Goal: Find contact information: Find contact information

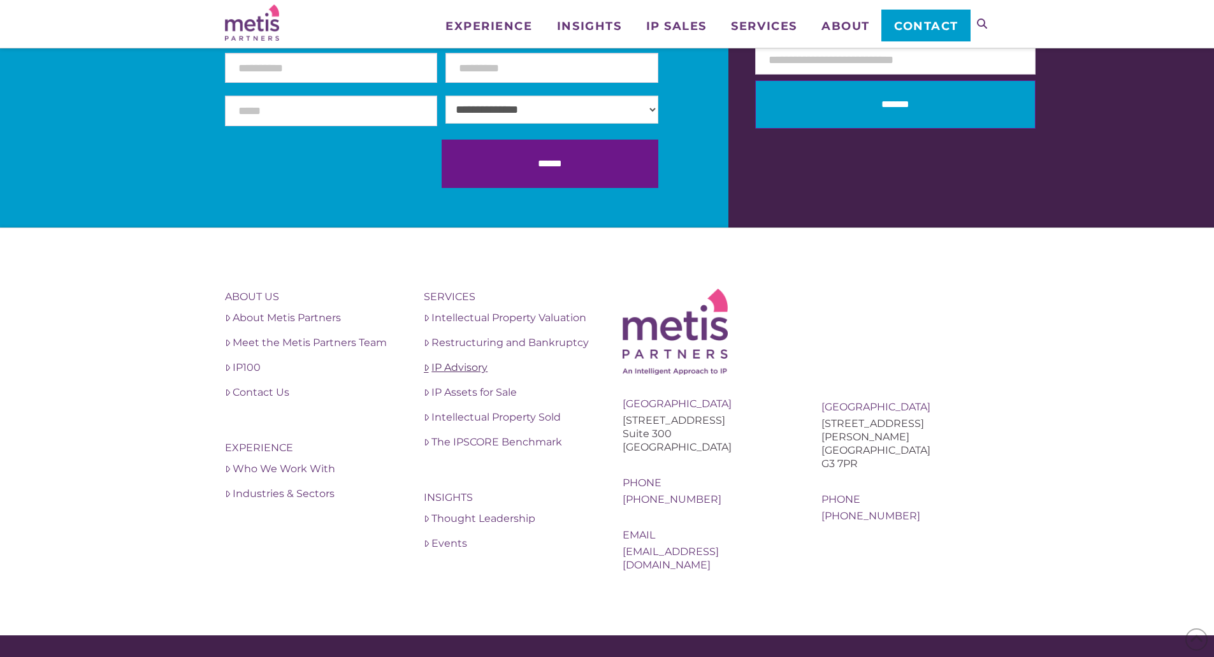
scroll to position [4402, 0]
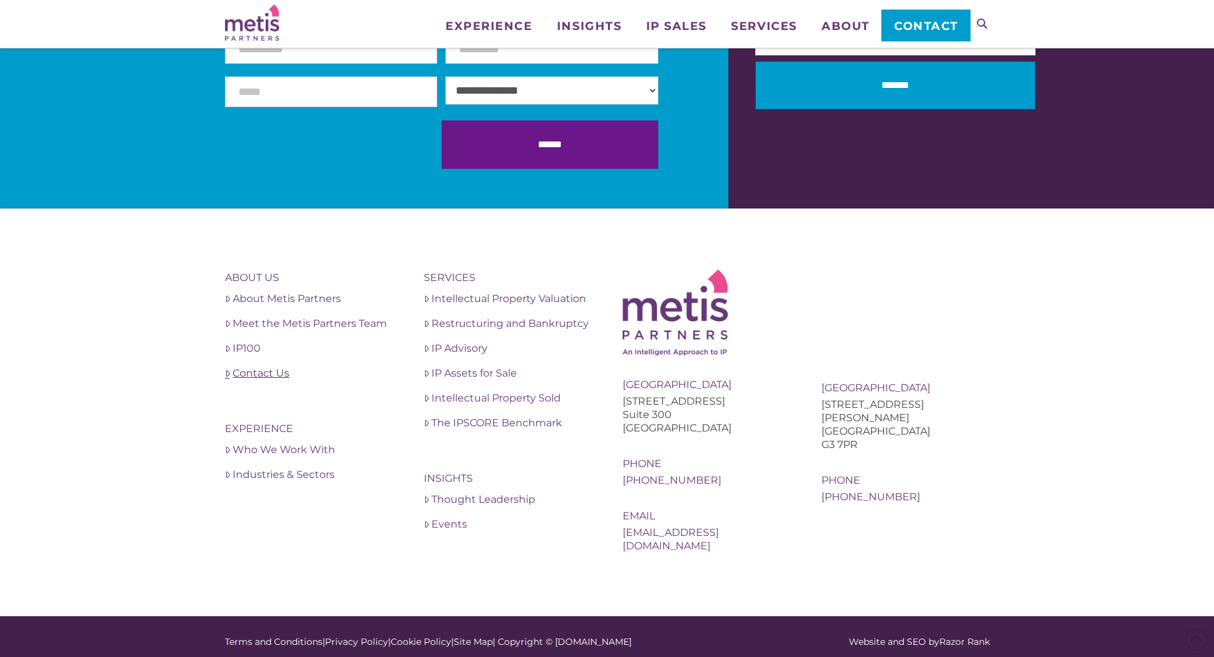
click at [252, 375] on link "Contact Us" at bounding box center [309, 373] width 168 height 15
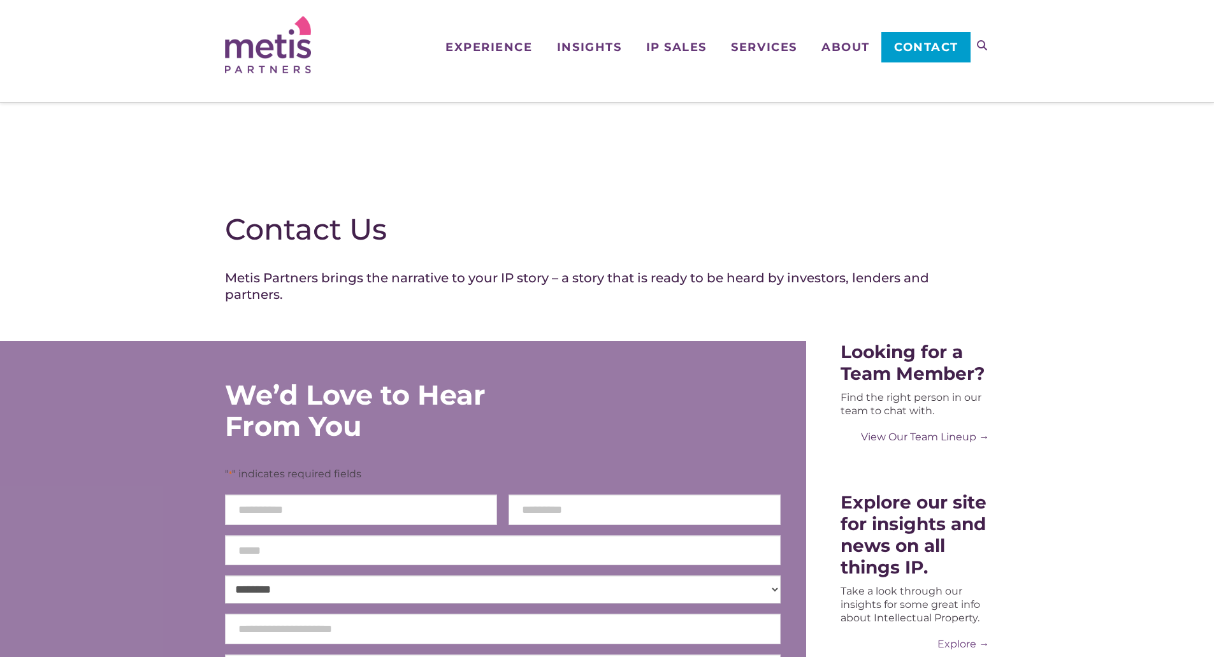
click at [907, 443] on link "View Our Team Lineup →" at bounding box center [914, 436] width 148 height 13
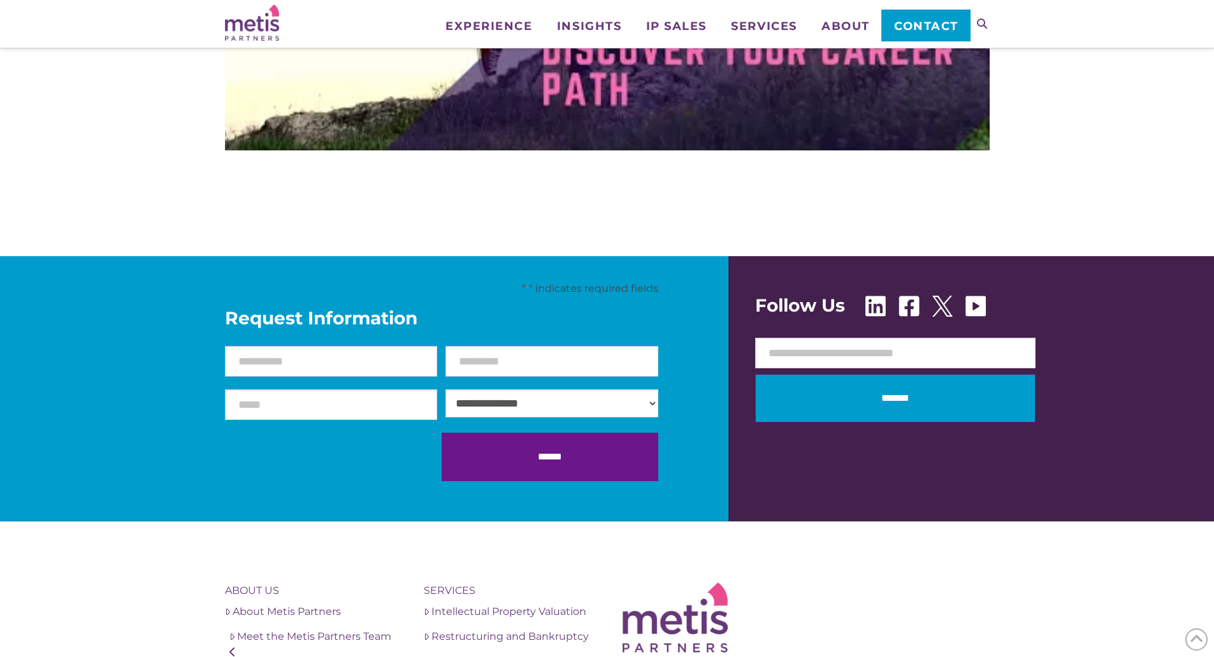
scroll to position [2239, 0]
